Goal: Information Seeking & Learning: Learn about a topic

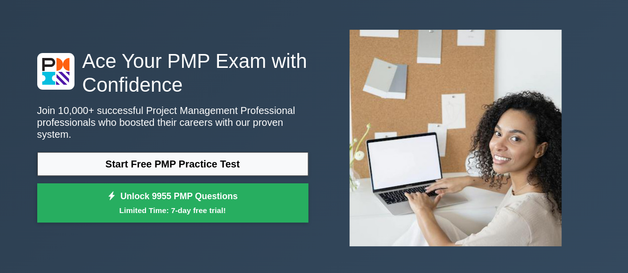
scroll to position [50, 0]
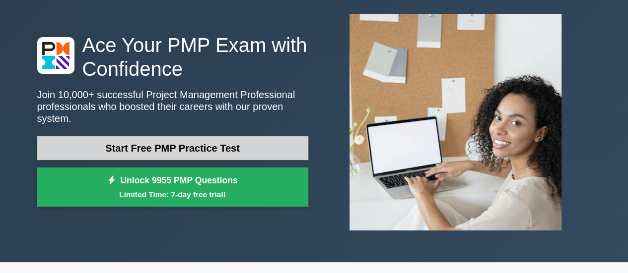
click at [238, 144] on link "Start Free PMP Practice Test" at bounding box center [172, 148] width 271 height 24
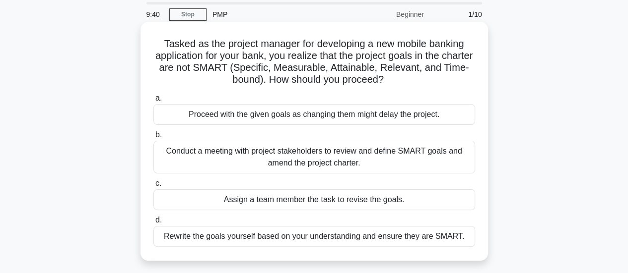
scroll to position [50, 0]
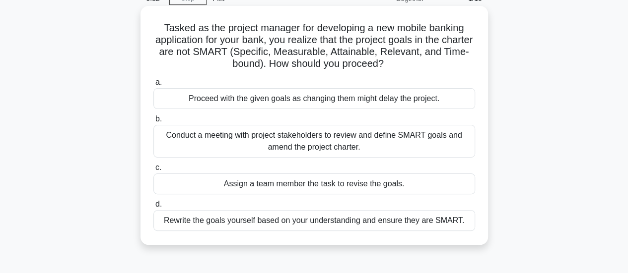
click at [217, 143] on div "Conduct a meeting with project stakeholders to review and define SMART goals an…" at bounding box center [314, 141] width 322 height 33
click at [153, 123] on input "b. Conduct a meeting with project stakeholders to review and define SMART goals…" at bounding box center [153, 119] width 0 height 6
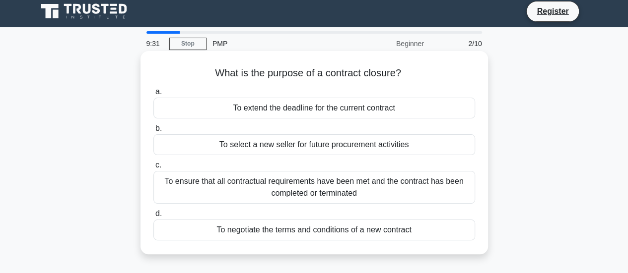
scroll to position [0, 0]
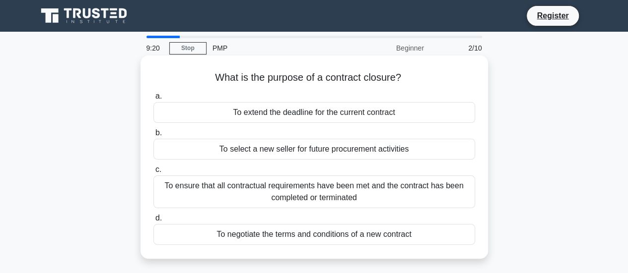
click at [220, 197] on div "To ensure that all contractual requirements have been met and the contract has …" at bounding box center [314, 192] width 322 height 33
click at [153, 173] on input "c. To ensure that all contractual requirements have been met and the contract h…" at bounding box center [153, 170] width 0 height 6
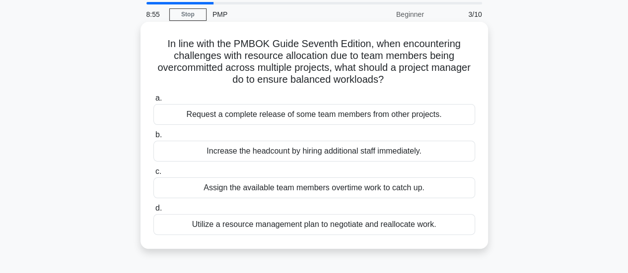
scroll to position [50, 0]
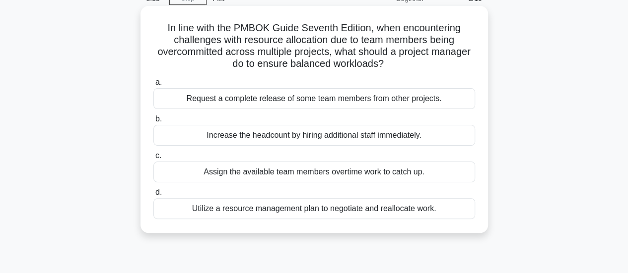
click at [215, 210] on div "Utilize a resource management plan to negotiate and reallocate work." at bounding box center [314, 208] width 322 height 21
click at [153, 196] on input "d. Utilize a resource management plan to negotiate and reallocate work." at bounding box center [153, 193] width 0 height 6
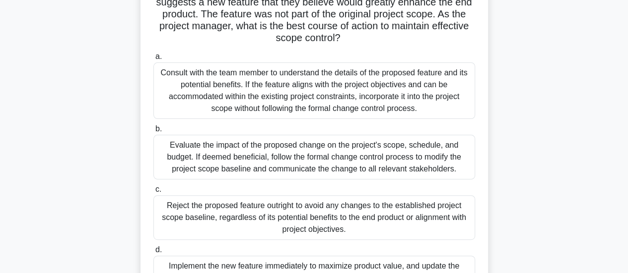
scroll to position [149, 0]
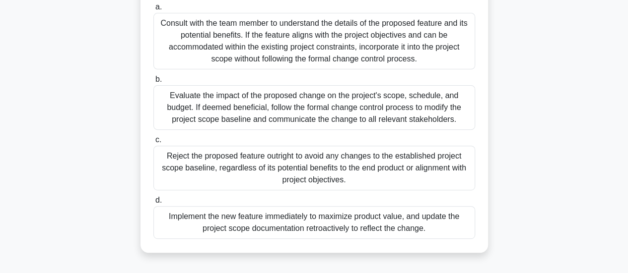
click at [232, 109] on div "Evaluate the impact of the proposed change on the project's scope, schedule, an…" at bounding box center [314, 107] width 322 height 45
click at [153, 83] on input "b. Evaluate the impact of the proposed change on the project's scope, schedule,…" at bounding box center [153, 79] width 0 height 6
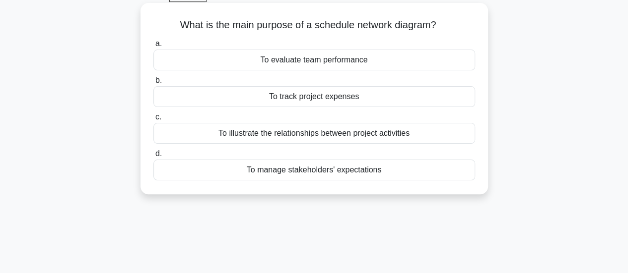
scroll to position [0, 0]
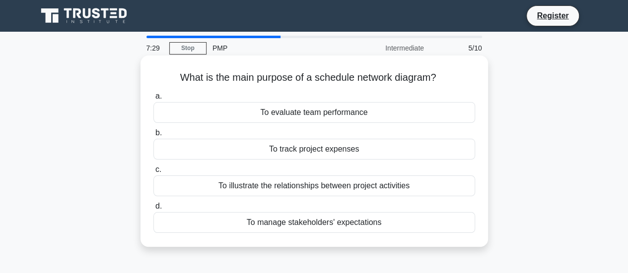
click at [409, 190] on div "To illustrate the relationships between project activities" at bounding box center [314, 186] width 322 height 21
click at [153, 173] on input "c. To illustrate the relationships between project activities" at bounding box center [153, 170] width 0 height 6
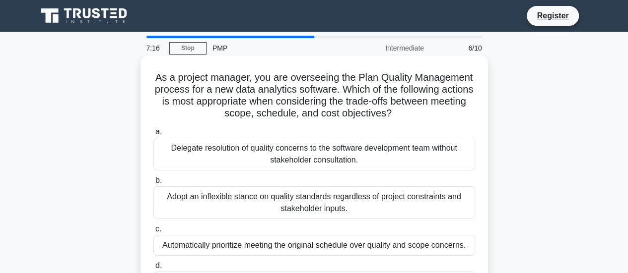
scroll to position [50, 0]
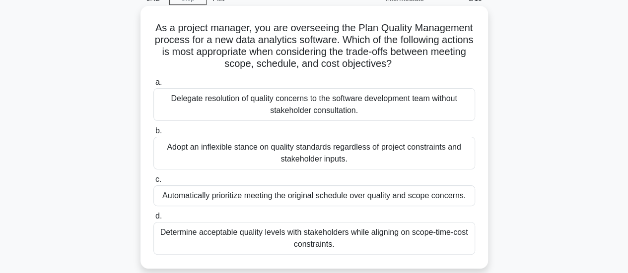
click at [372, 247] on div "Determine acceptable quality levels with stakeholders while aligning on scope-t…" at bounding box center [314, 238] width 322 height 33
click at [153, 220] on input "d. Determine acceptable quality levels with stakeholders while aligning on scop…" at bounding box center [153, 216] width 0 height 6
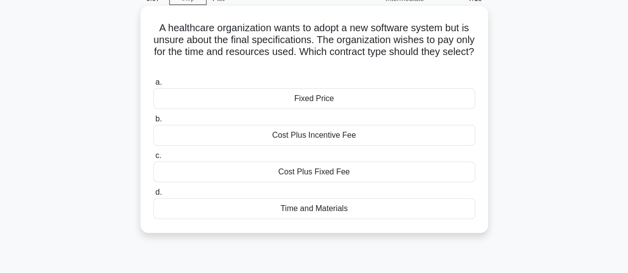
click at [303, 206] on div "Time and Materials" at bounding box center [314, 208] width 322 height 21
click at [153, 196] on input "d. Time and Materials" at bounding box center [153, 193] width 0 height 6
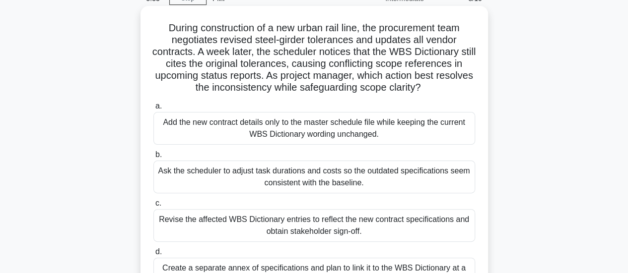
scroll to position [99, 0]
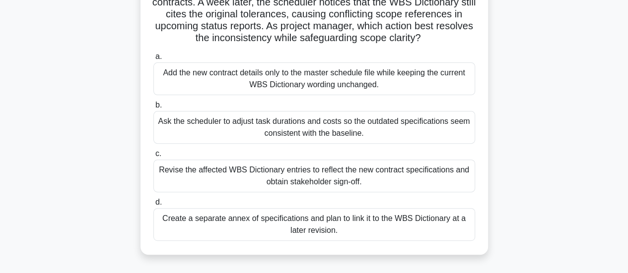
click at [347, 177] on div "Revise the affected WBS Dictionary entries to reflect the new contract specific…" at bounding box center [314, 176] width 322 height 33
click at [153, 157] on input "c. Revise the affected WBS Dictionary entries to reflect the new contract speci…" at bounding box center [153, 154] width 0 height 6
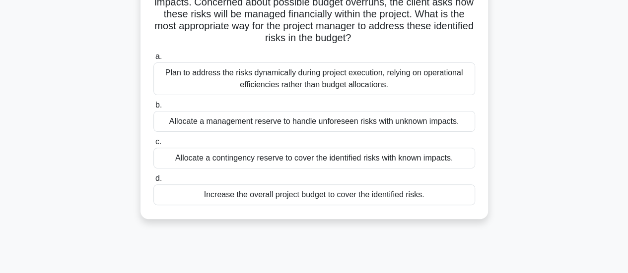
click at [363, 91] on div "Plan to address the risks dynamically during project execution, relying on oper…" at bounding box center [314, 79] width 322 height 33
click at [153, 60] on input "a. Plan to address the risks dynamically during project execution, relying on o…" at bounding box center [153, 57] width 0 height 6
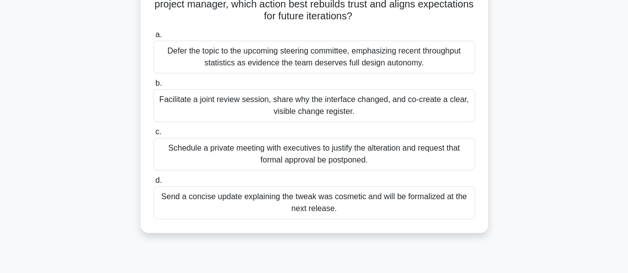
scroll to position [149, 0]
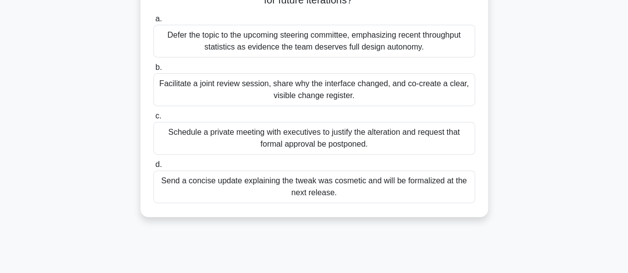
click at [297, 101] on div "Facilitate a joint review session, share why the interface changed, and co-crea…" at bounding box center [314, 89] width 322 height 33
click at [153, 71] on input "b. Facilitate a joint review session, share why the interface changed, and co-c…" at bounding box center [153, 68] width 0 height 6
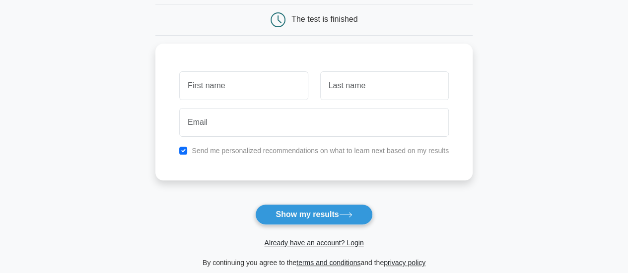
scroll to position [99, 0]
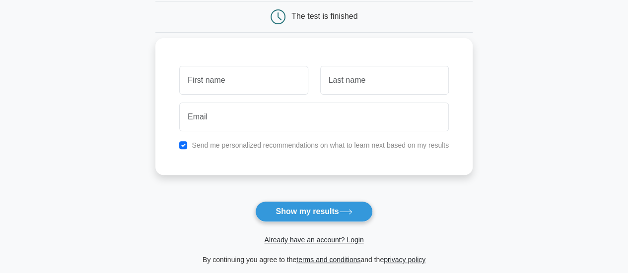
click at [206, 85] on input "text" at bounding box center [243, 80] width 129 height 29
type input "S"
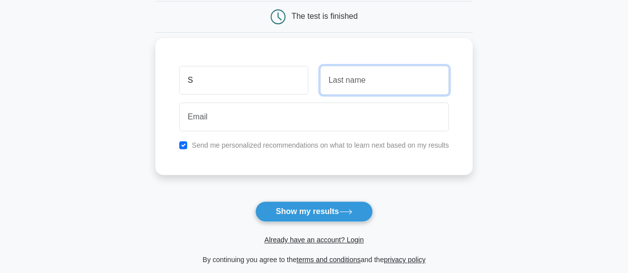
click at [324, 84] on input "text" at bounding box center [384, 80] width 129 height 29
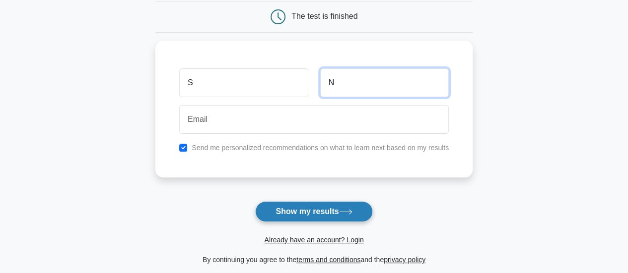
type input "N"
click at [270, 206] on button "Show my results" at bounding box center [313, 211] width 117 height 21
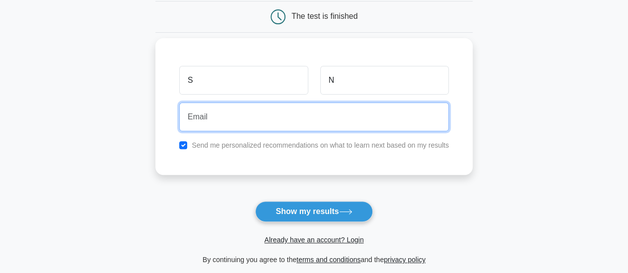
click at [276, 104] on input "email" at bounding box center [313, 117] width 269 height 29
type input "soms0293@gmail.com"
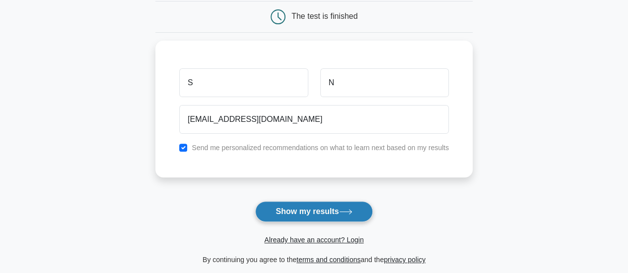
click at [316, 210] on button "Show my results" at bounding box center [313, 211] width 117 height 21
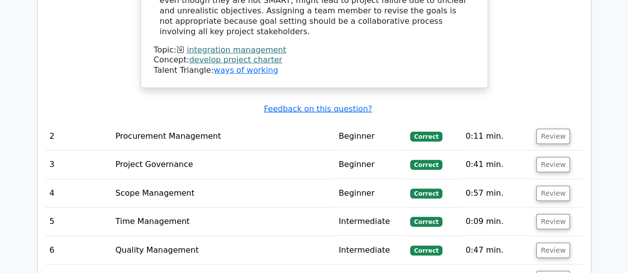
scroll to position [1439, 0]
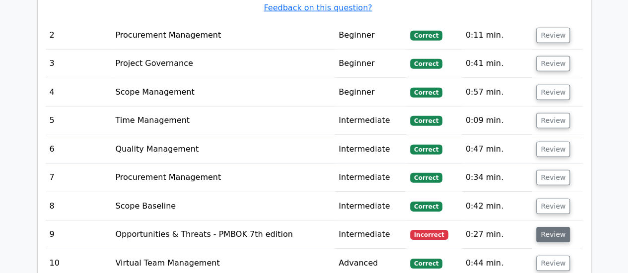
click at [548, 227] on button "Review" at bounding box center [553, 234] width 34 height 15
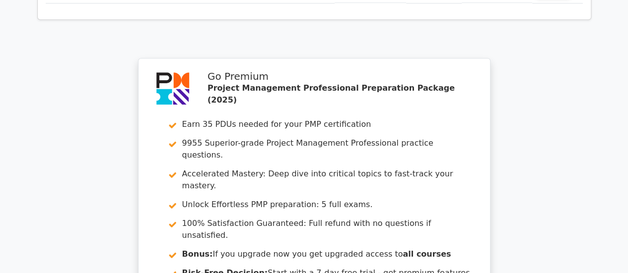
scroll to position [2283, 0]
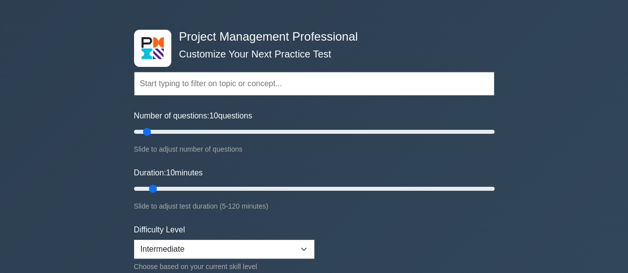
scroll to position [50, 0]
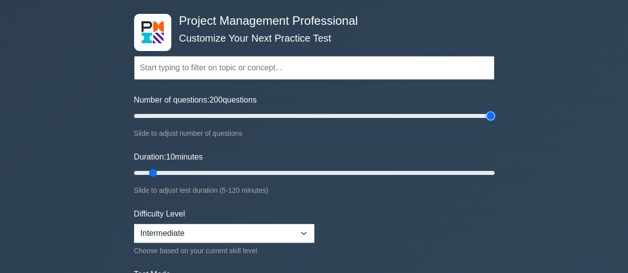
drag, startPoint x: 147, startPoint y: 116, endPoint x: 493, endPoint y: 120, distance: 346.4
type input "200"
click at [493, 120] on input "Number of questions: 200 questions" at bounding box center [314, 116] width 360 height 12
drag, startPoint x: 153, startPoint y: 173, endPoint x: 540, endPoint y: 186, distance: 387.3
type input "120"
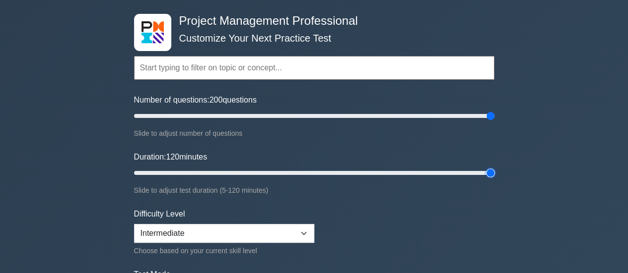
click at [494, 179] on input "Duration: 120 minutes" at bounding box center [314, 173] width 360 height 12
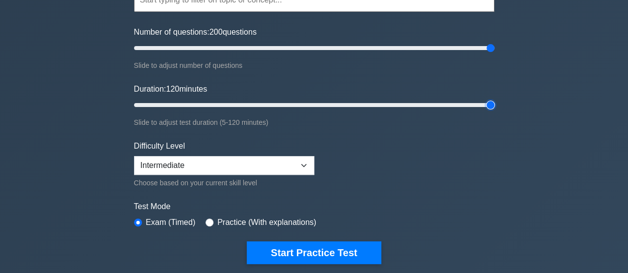
scroll to position [149, 0]
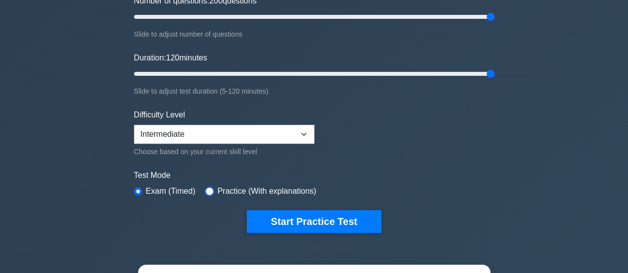
click at [206, 190] on input "radio" at bounding box center [209, 192] width 8 height 8
radio input "true"
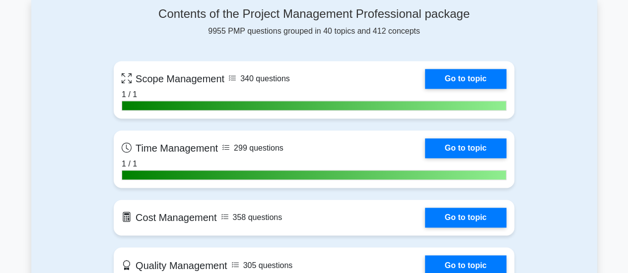
scroll to position [695, 0]
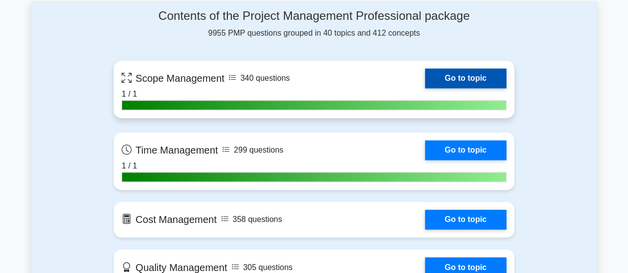
click at [483, 80] on link "Go to topic" at bounding box center [465, 78] width 81 height 20
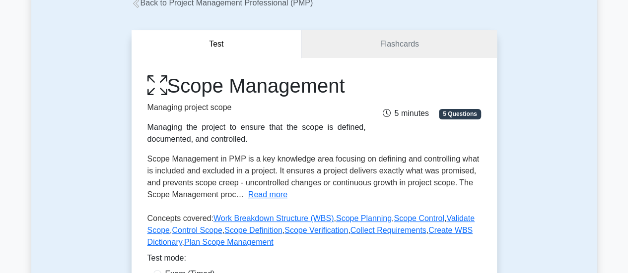
scroll to position [50, 0]
